Goal: Transaction & Acquisition: Subscribe to service/newsletter

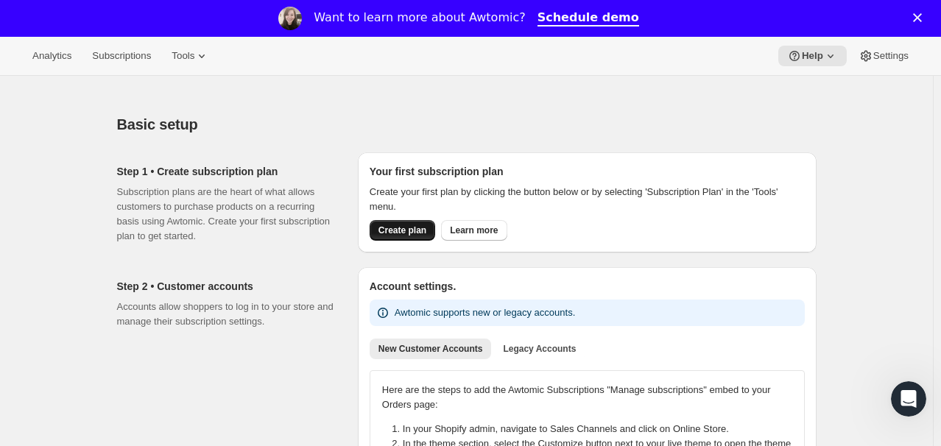
click at [411, 227] on span "Create plan" at bounding box center [402, 231] width 48 height 12
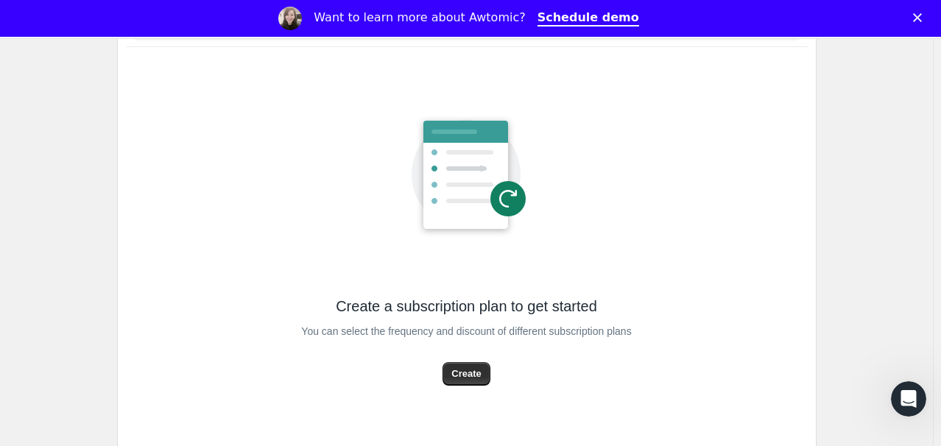
scroll to position [147, 0]
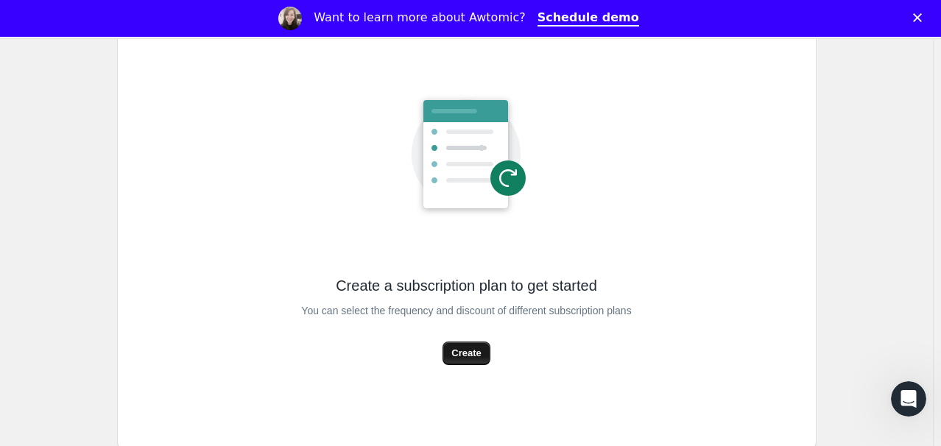
click at [476, 355] on span "Create" at bounding box center [465, 353] width 29 height 15
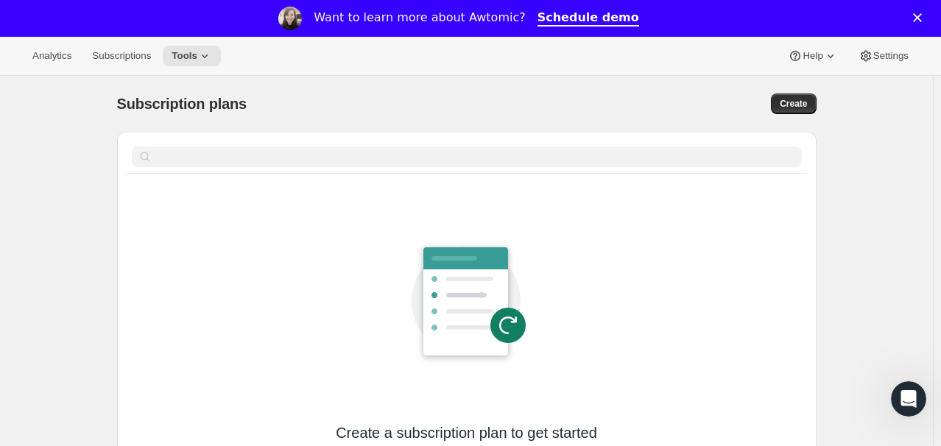
select select "WEEK"
select select "MONTH"
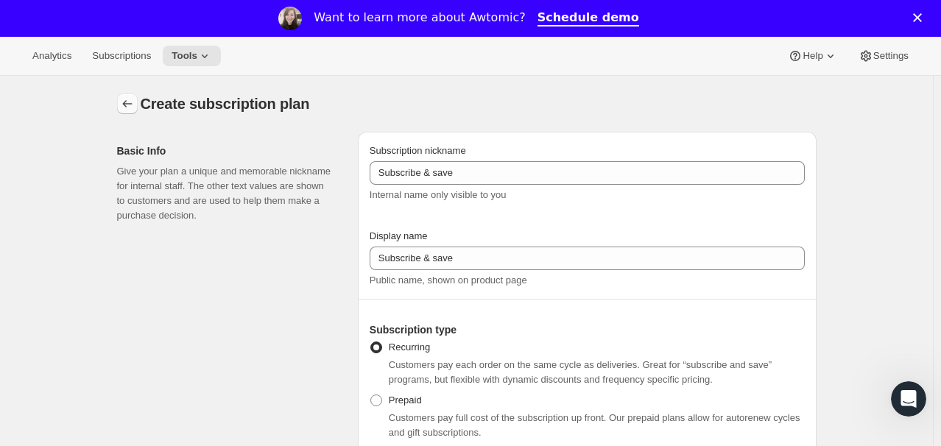
click at [130, 104] on icon "Subscription plans" at bounding box center [127, 103] width 15 height 15
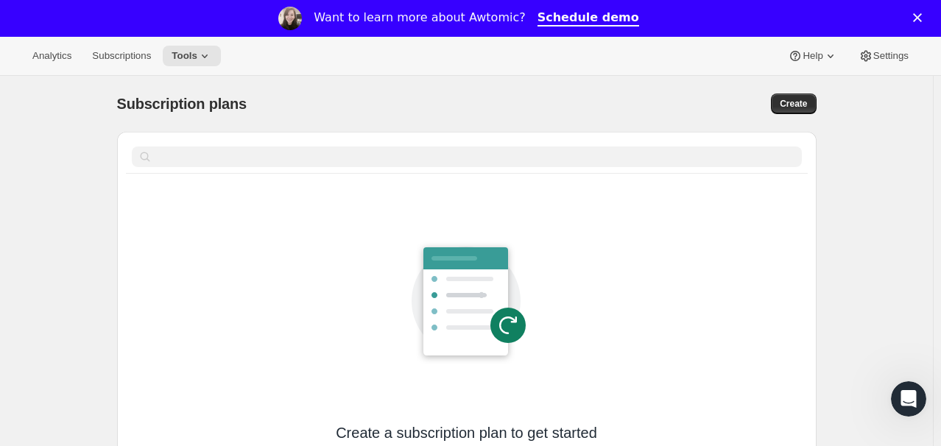
click at [894, 67] on div "Analytics Subscriptions Tools Help Settings" at bounding box center [470, 56] width 941 height 39
click at [884, 56] on span "Settings" at bounding box center [890, 56] width 35 height 12
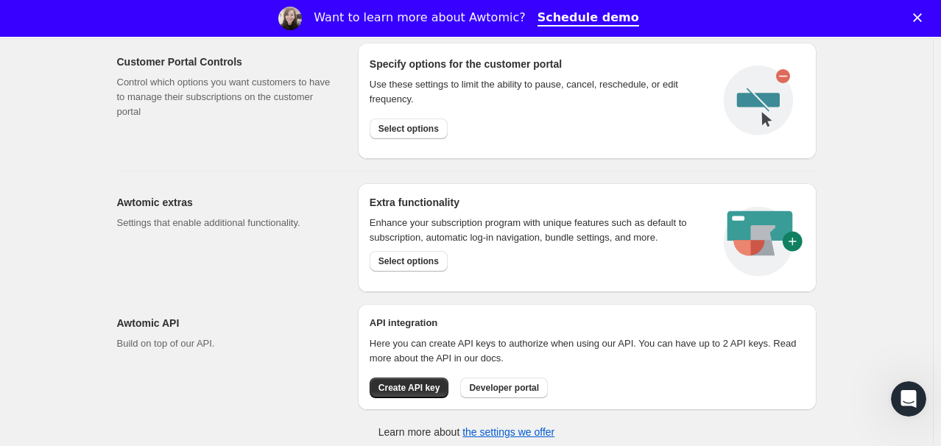
scroll to position [796, 0]
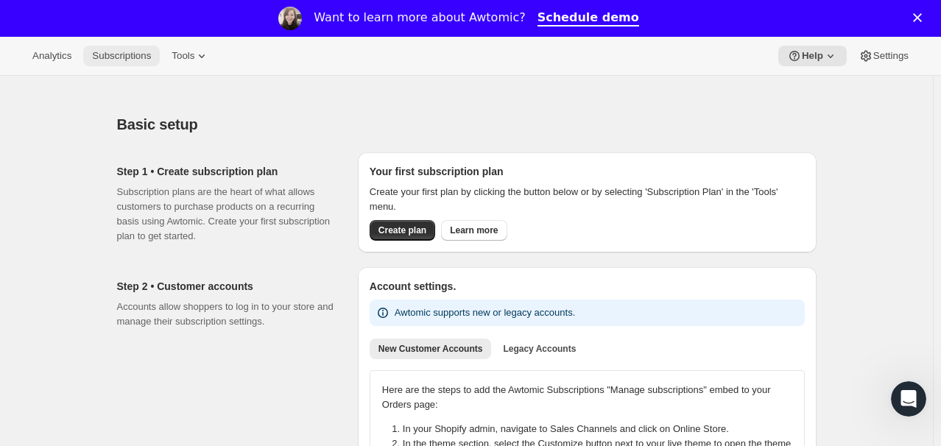
click at [130, 15] on div "Want to learn more about Awtomic? Schedule demo" at bounding box center [470, 18] width 941 height 25
click at [130, 58] on span "Subscriptions" at bounding box center [121, 56] width 59 height 12
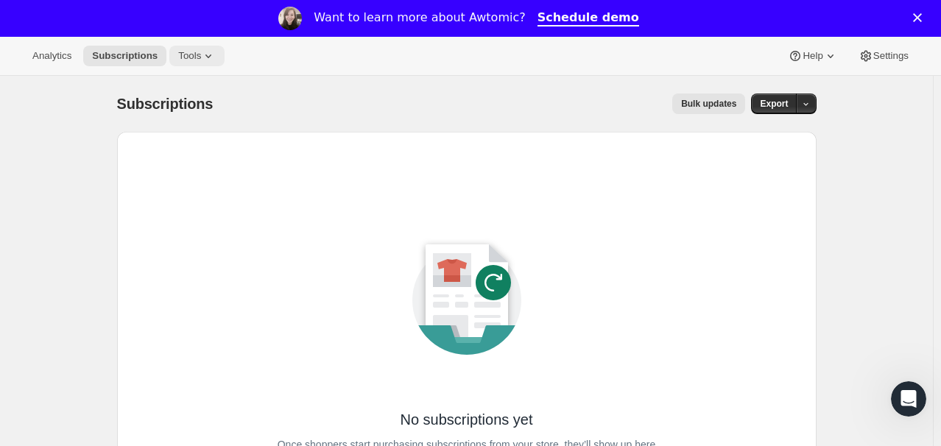
click at [189, 57] on span "Tools" at bounding box center [189, 56] width 23 height 12
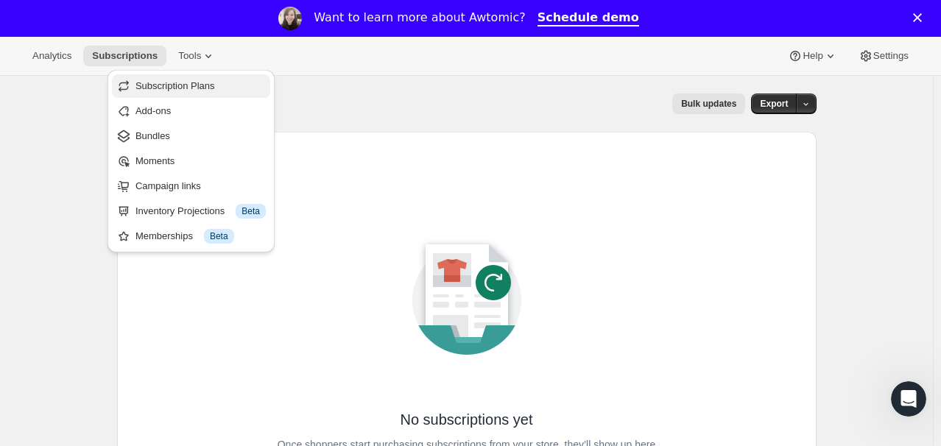
click at [184, 88] on span "Subscription Plans" at bounding box center [175, 85] width 80 height 11
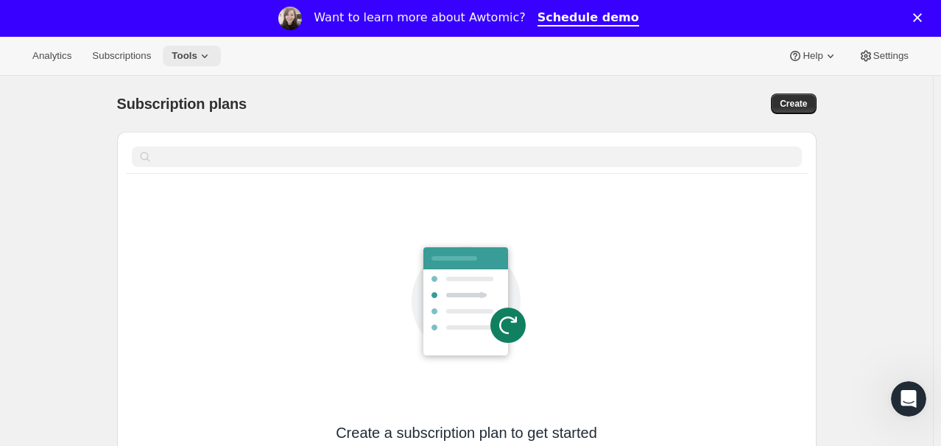
click at [197, 50] on icon at bounding box center [204, 56] width 15 height 15
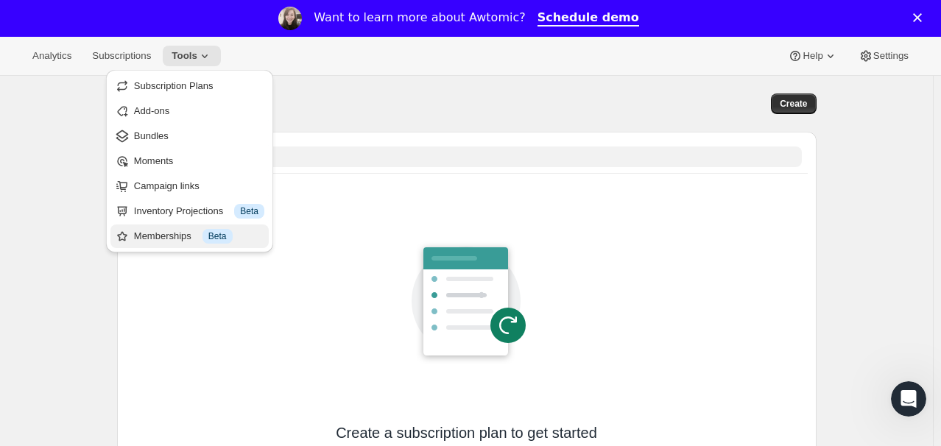
click at [162, 234] on div "Memberships Info Beta" at bounding box center [199, 236] width 130 height 15
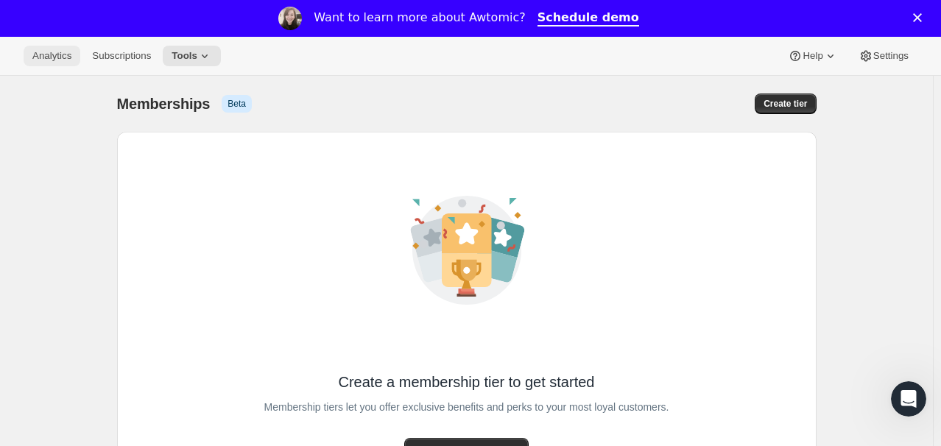
click at [46, 53] on span "Analytics" at bounding box center [51, 56] width 39 height 12
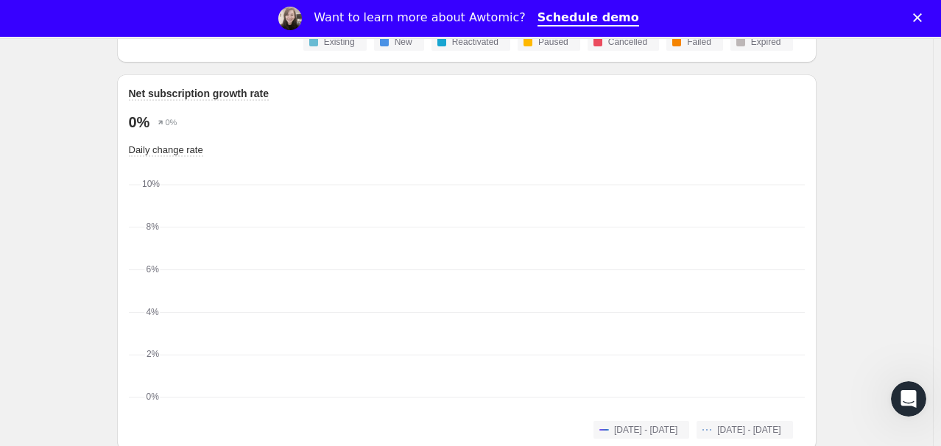
scroll to position [1031, 0]
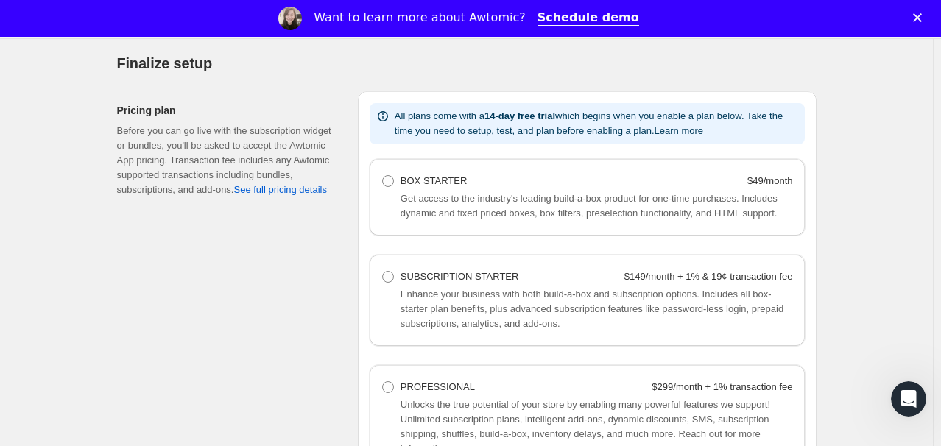
scroll to position [957, 0]
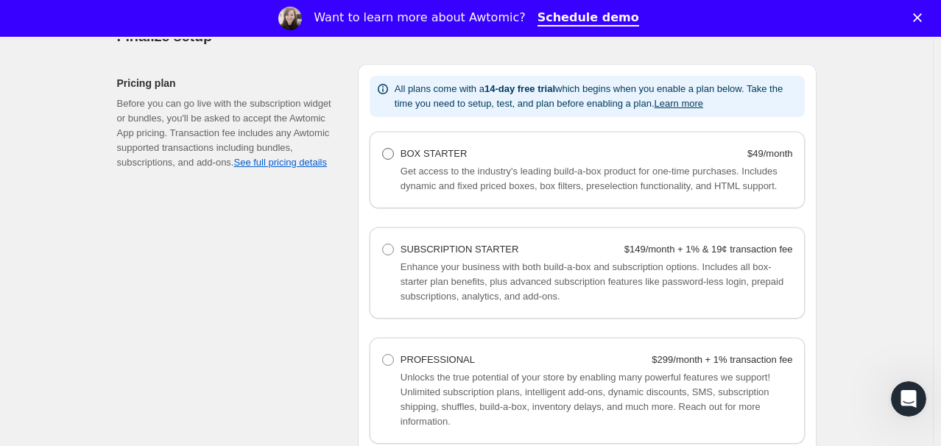
click at [393, 152] on span at bounding box center [388, 154] width 12 height 12
click at [383, 149] on Starter "BOX STARTER $49/month" at bounding box center [382, 148] width 1 height 1
radio Starter "true"
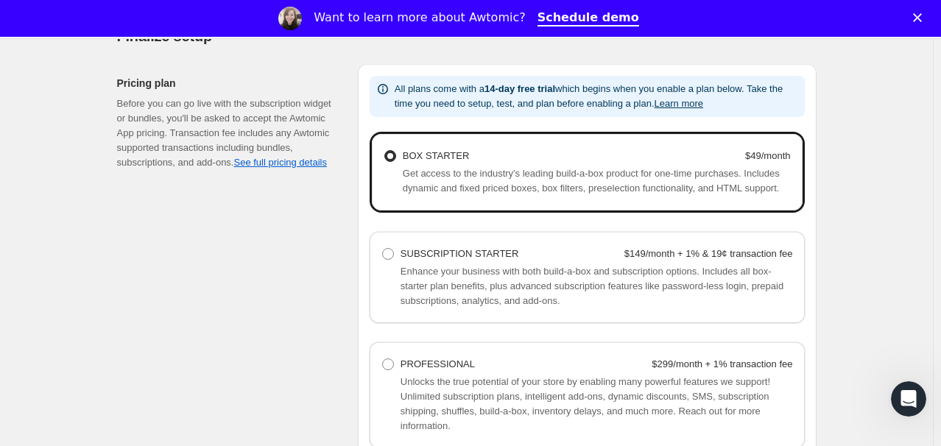
click at [395, 156] on span at bounding box center [390, 156] width 12 height 12
click at [385, 151] on Starter "BOX STARTER $49/month" at bounding box center [384, 150] width 1 height 1
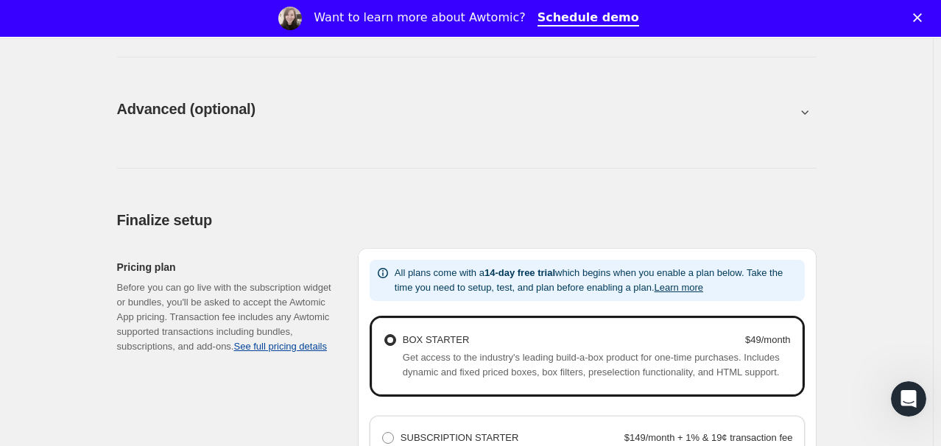
scroll to position [798, 0]
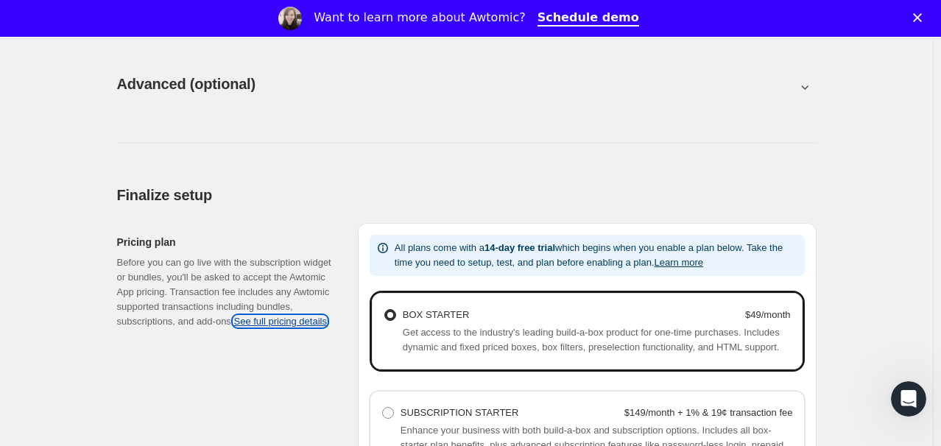
click at [310, 322] on link "See full pricing details" at bounding box center [279, 321] width 93 height 11
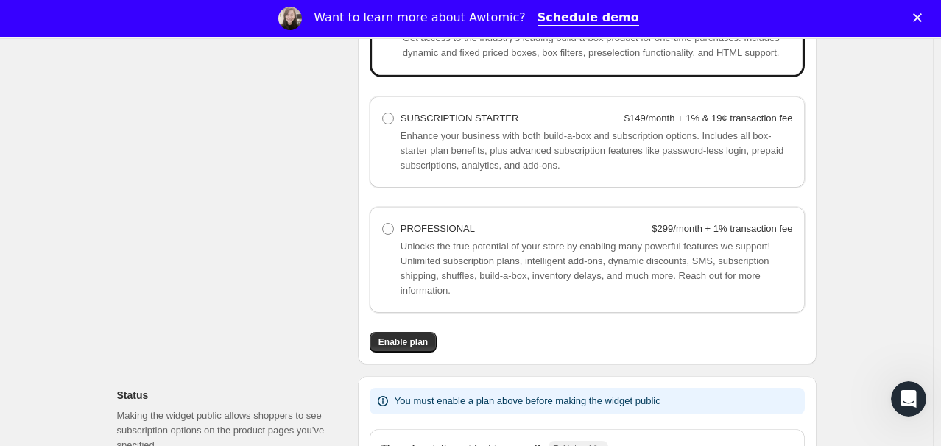
scroll to position [1019, 0]
